Goal: Find specific page/section: Find specific page/section

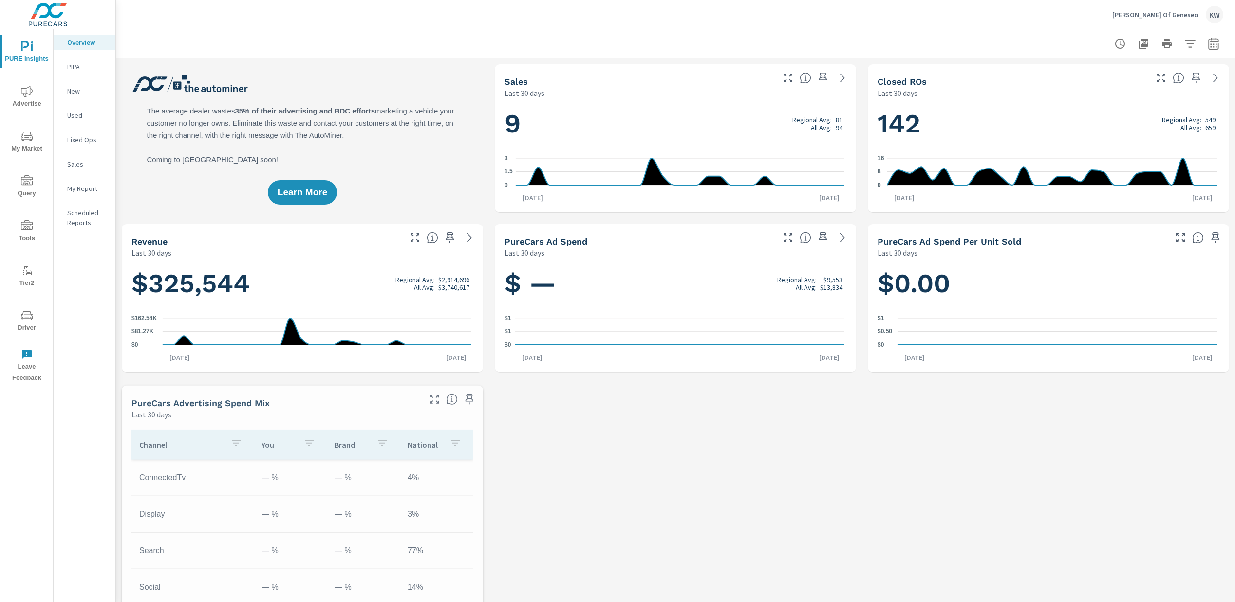
click at [29, 320] on icon "nav menu" at bounding box center [27, 316] width 12 height 12
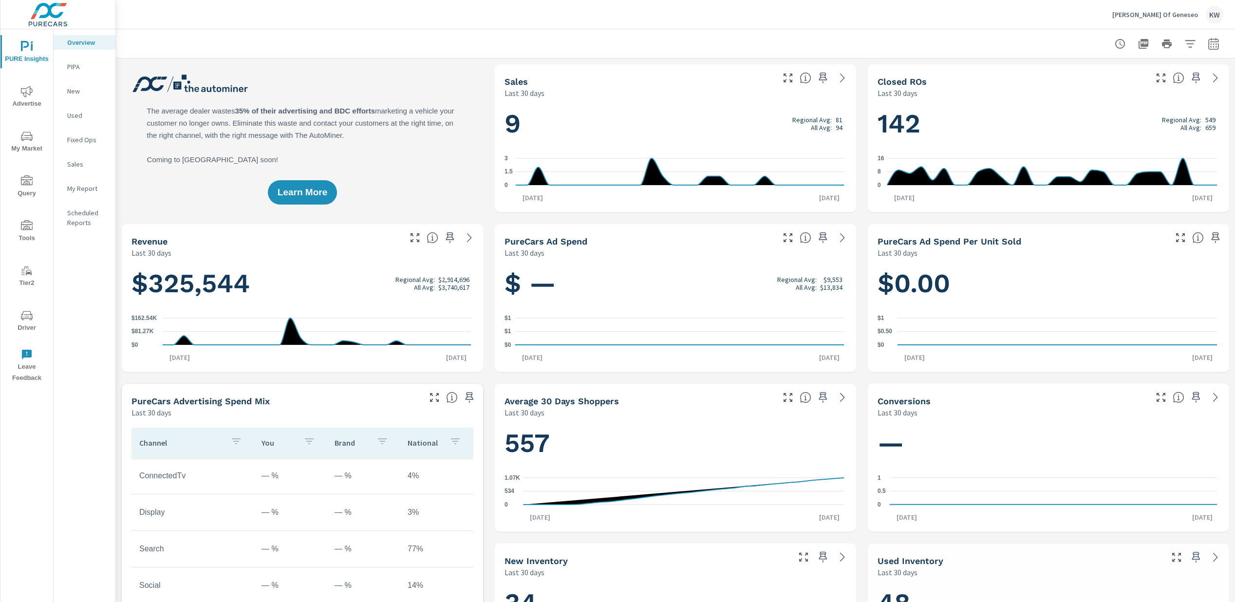
scroll to position [0, 0]
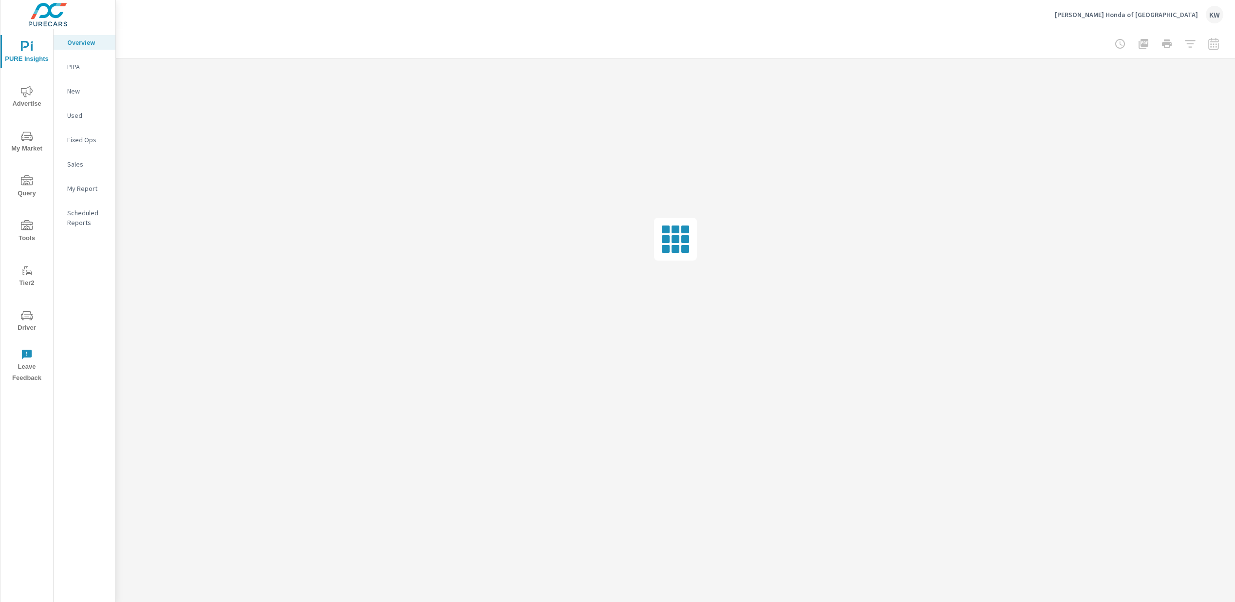
click at [30, 325] on span "Driver" at bounding box center [26, 322] width 47 height 24
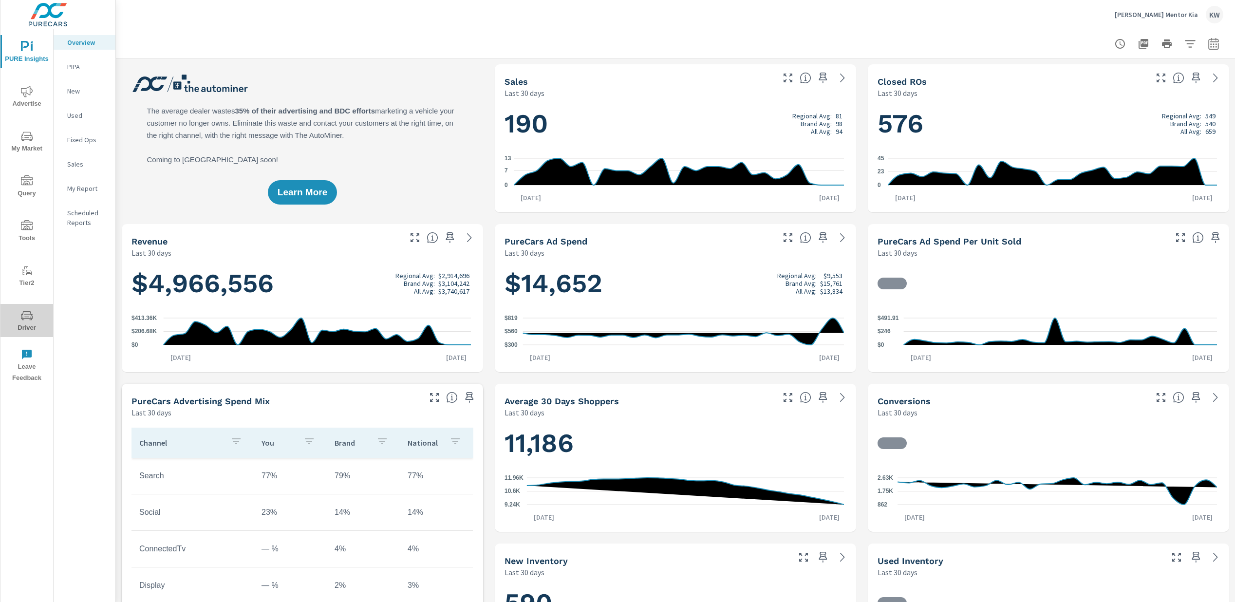
click at [29, 326] on span "Driver" at bounding box center [26, 322] width 47 height 24
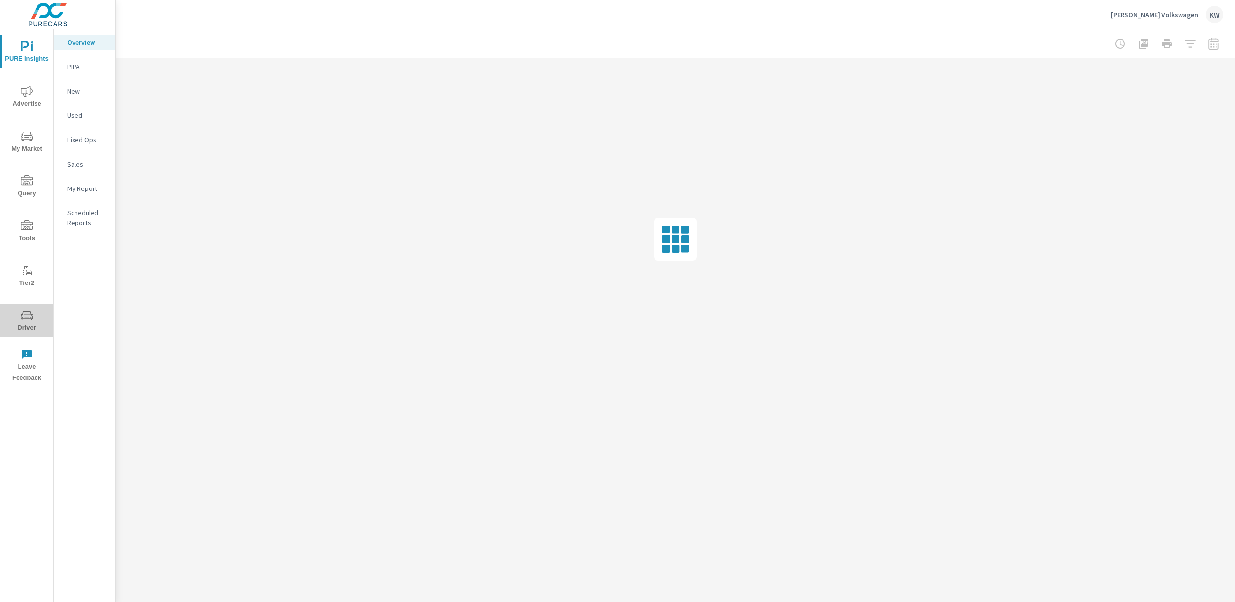
click at [26, 323] on span "Driver" at bounding box center [26, 322] width 47 height 24
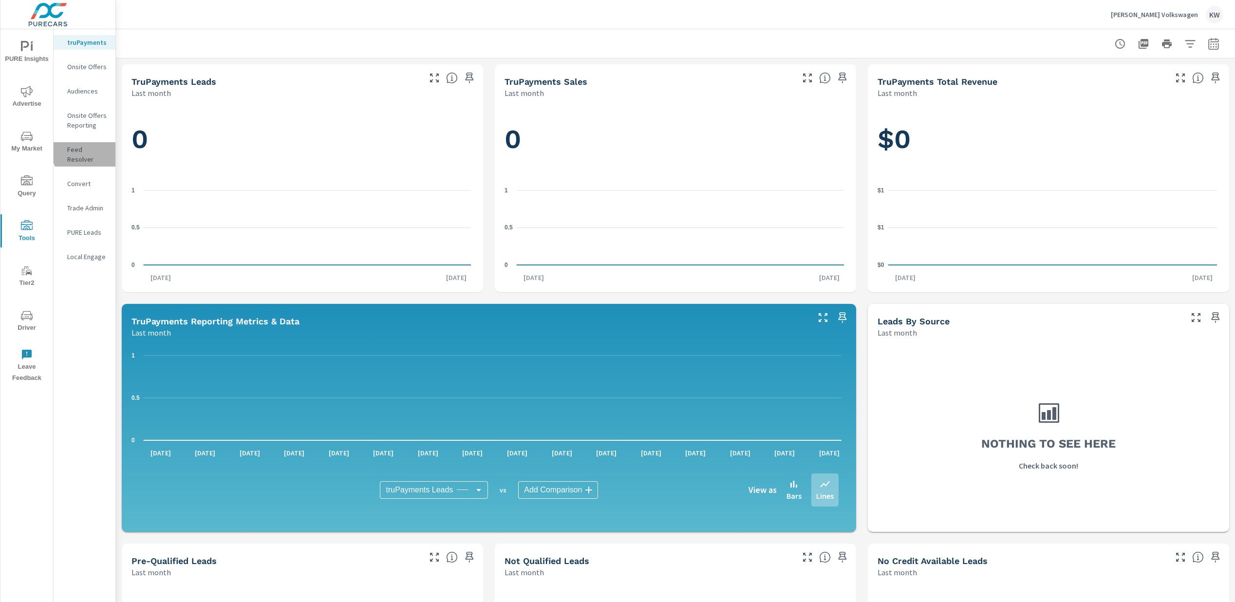
click at [87, 151] on p "Feed Resolver" at bounding box center [87, 154] width 40 height 19
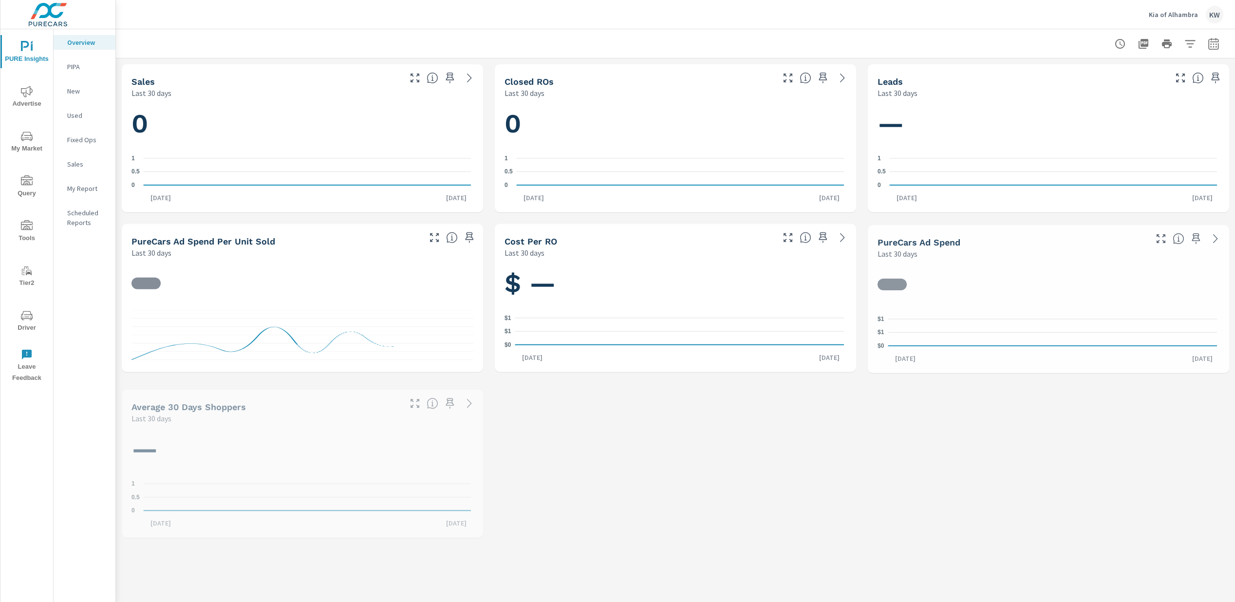
click at [27, 326] on span "Driver" at bounding box center [26, 322] width 47 height 24
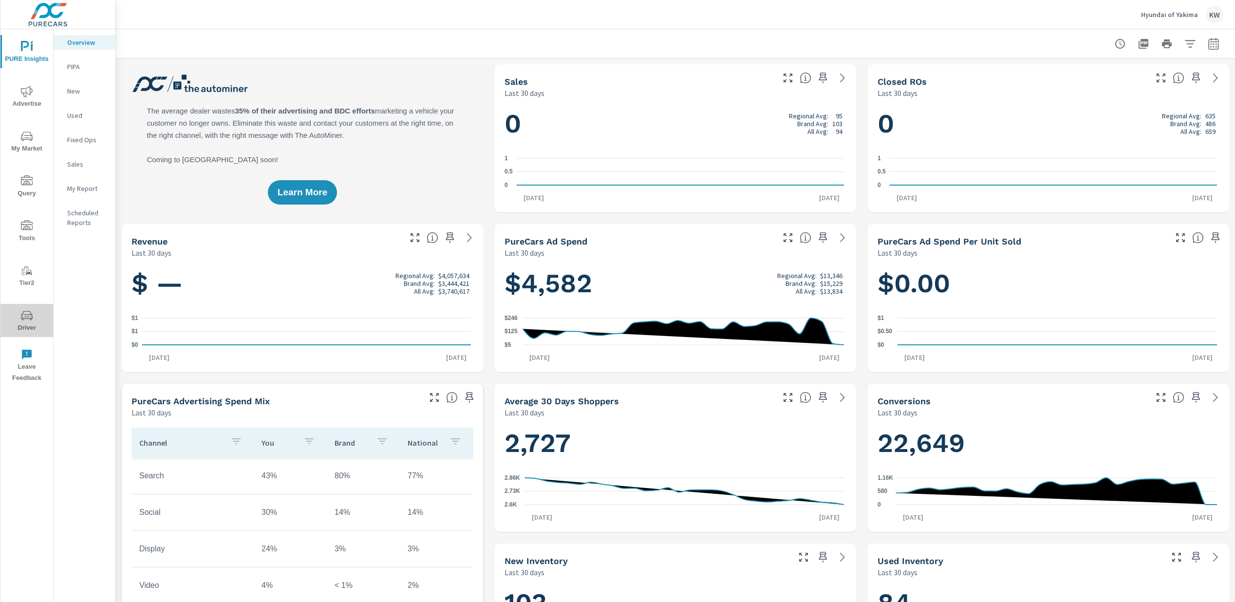
click at [29, 322] on span "Driver" at bounding box center [26, 322] width 47 height 24
